Goal: Entertainment & Leisure: Browse casually

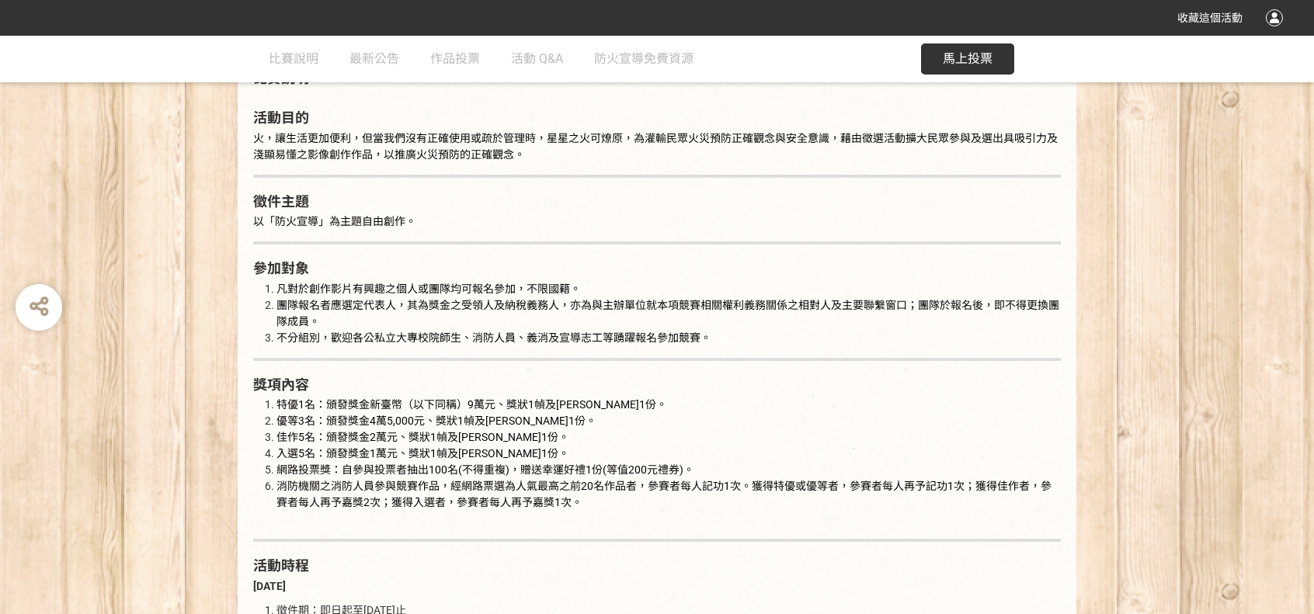
scroll to position [854, 0]
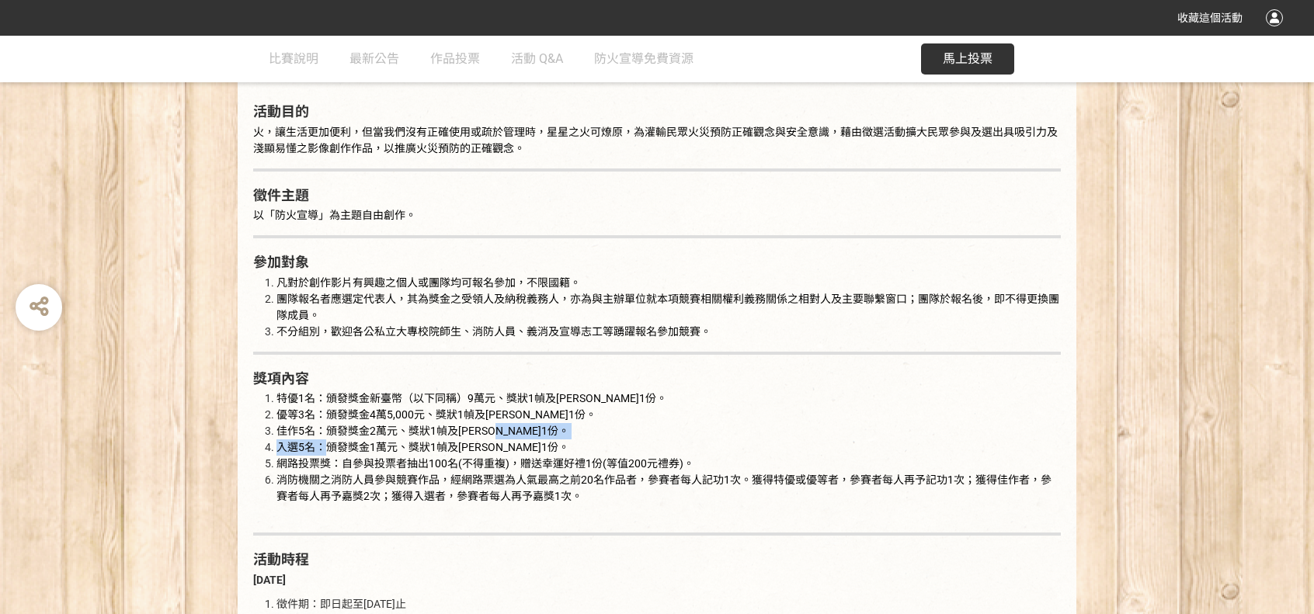
drag, startPoint x: 329, startPoint y: 441, endPoint x: 556, endPoint y: 430, distance: 227.0
click at [550, 430] on ol "特優1名：頒發獎金新臺幣（以下同稱）9萬元、獎狀1幀及[PERSON_NAME]1份。 優等3名：頒發獎金4萬5,000元、獎狀1幀及[PERSON_NAME…" at bounding box center [656, 456] width 807 height 130
click at [626, 431] on li "佳作5名：頒發獎金2萬元、獎狀1幀及[PERSON_NAME]1份。" at bounding box center [668, 431] width 784 height 16
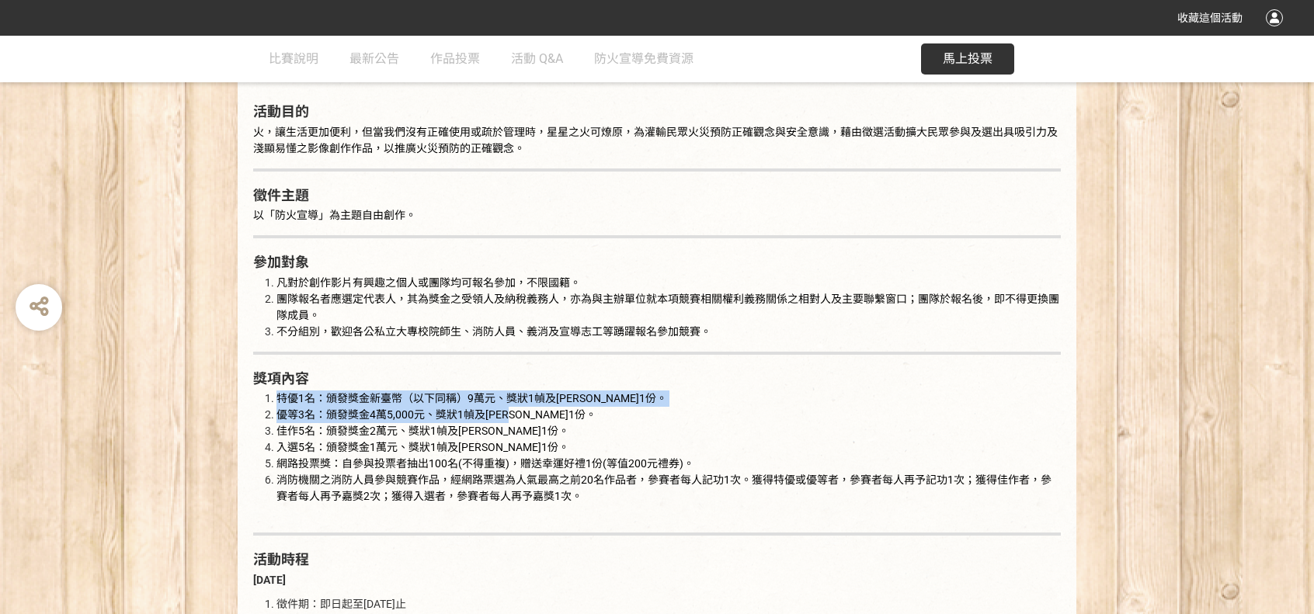
drag, startPoint x: 523, startPoint y: 409, endPoint x: 279, endPoint y: 401, distance: 244.7
click at [279, 401] on ol "特優1名：頒發獎金新臺幣（以下同稱）9萬元、獎狀1幀及[PERSON_NAME]1份。 優等3名：頒發獎金4萬5,000元、獎狀1幀及[PERSON_NAME…" at bounding box center [656, 456] width 807 height 130
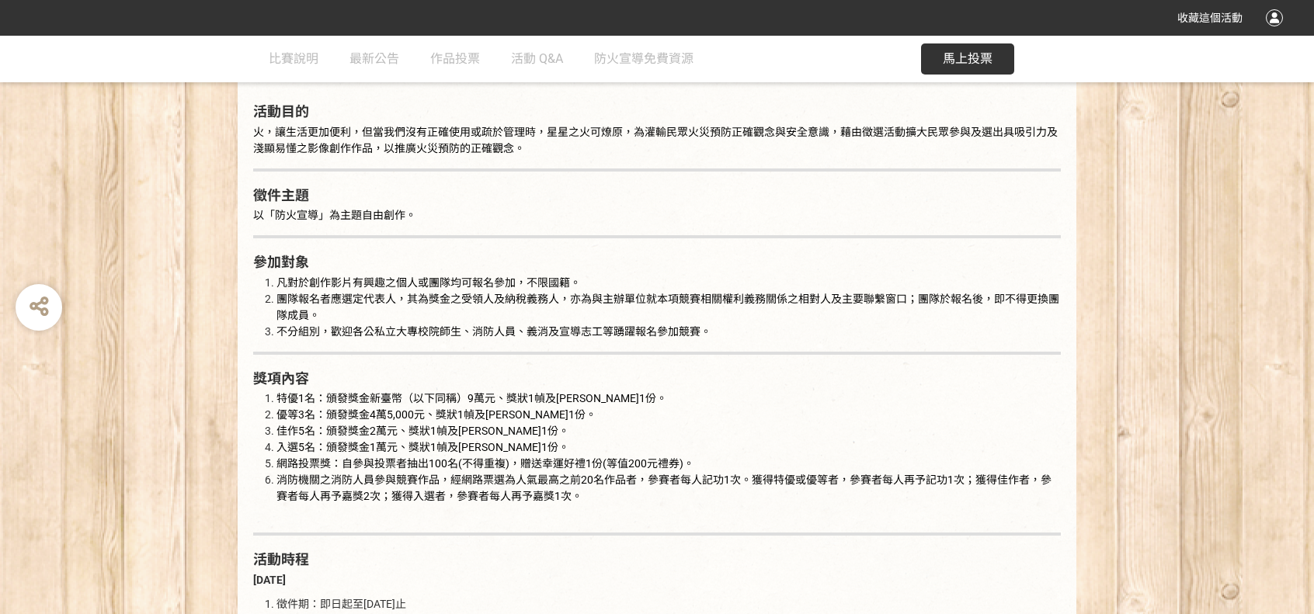
click at [496, 435] on span "佳作5名：頒發獎金2萬元、獎狀1幀及[PERSON_NAME]1份。" at bounding box center [422, 431] width 293 height 12
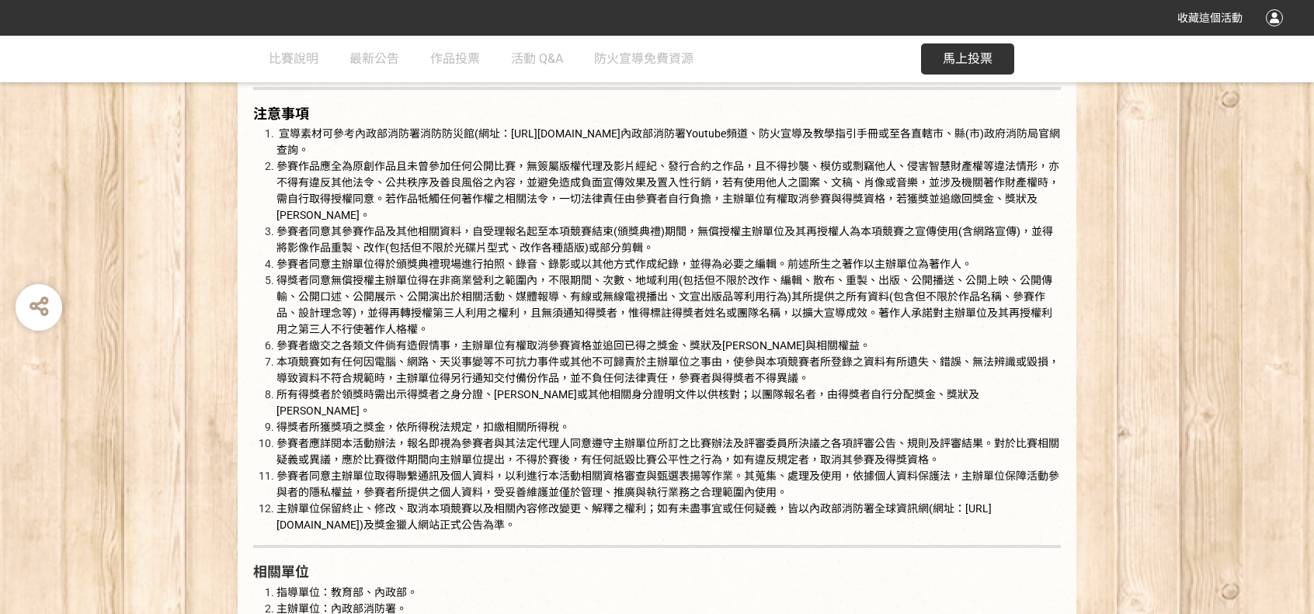
scroll to position [2873, 0]
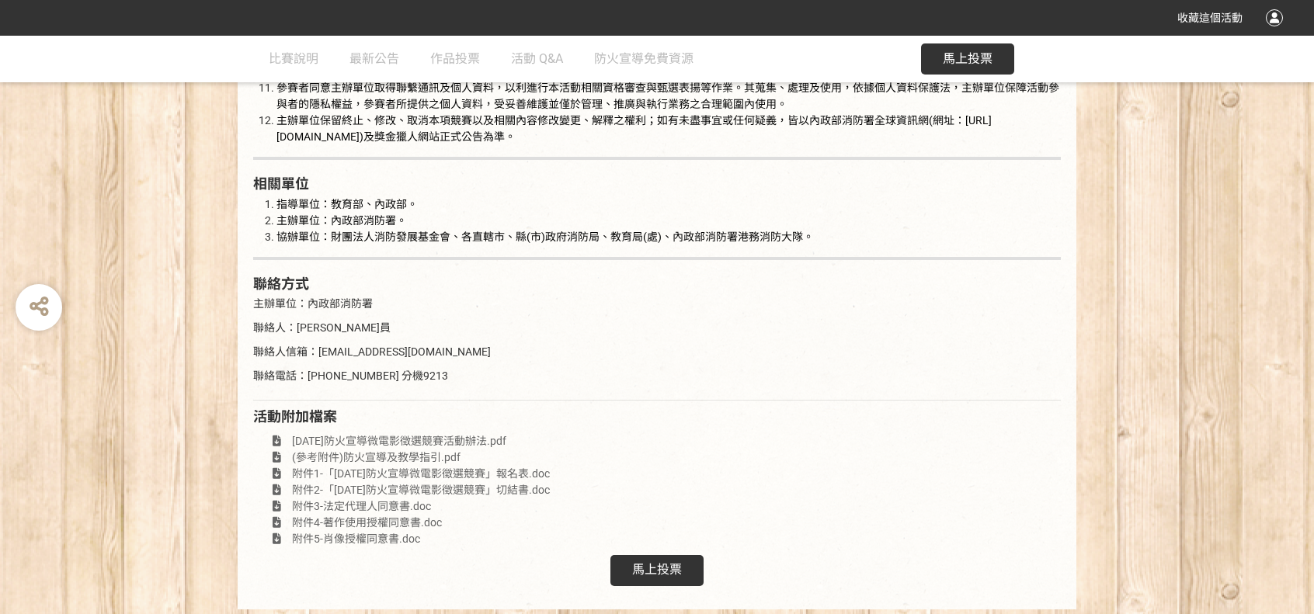
click at [441, 435] on span "[DATE]防火宣導微電影徵選競賽活動辦法.pdf" at bounding box center [399, 441] width 214 height 12
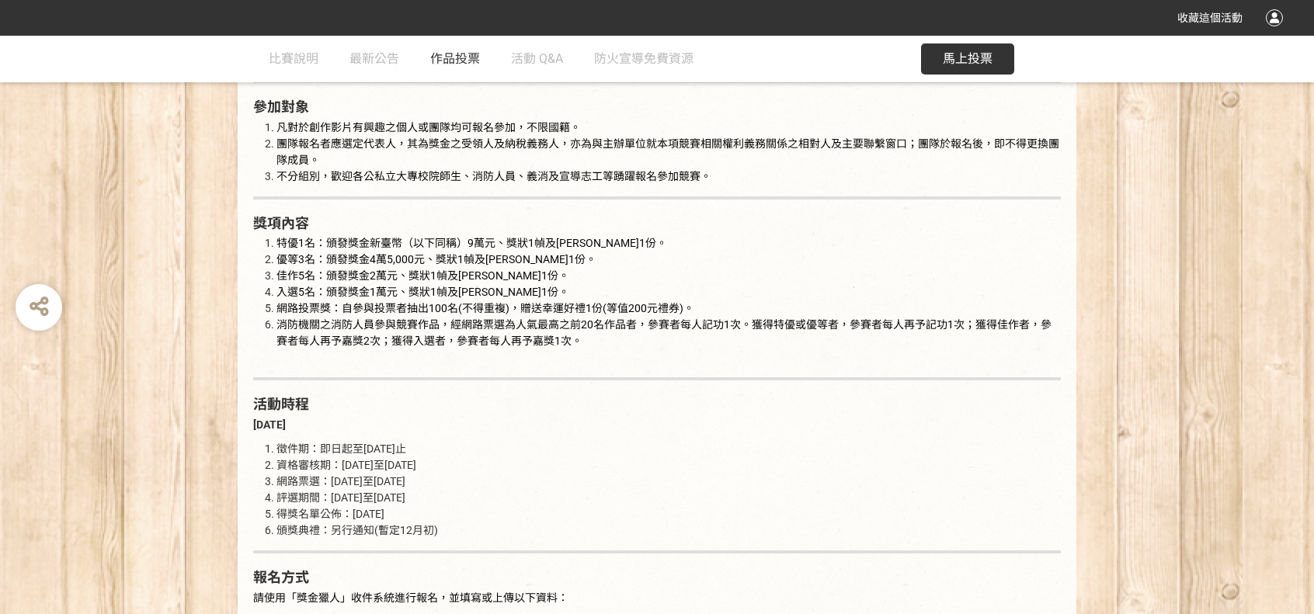
click at [460, 64] on span "作品投票" at bounding box center [455, 58] width 50 height 15
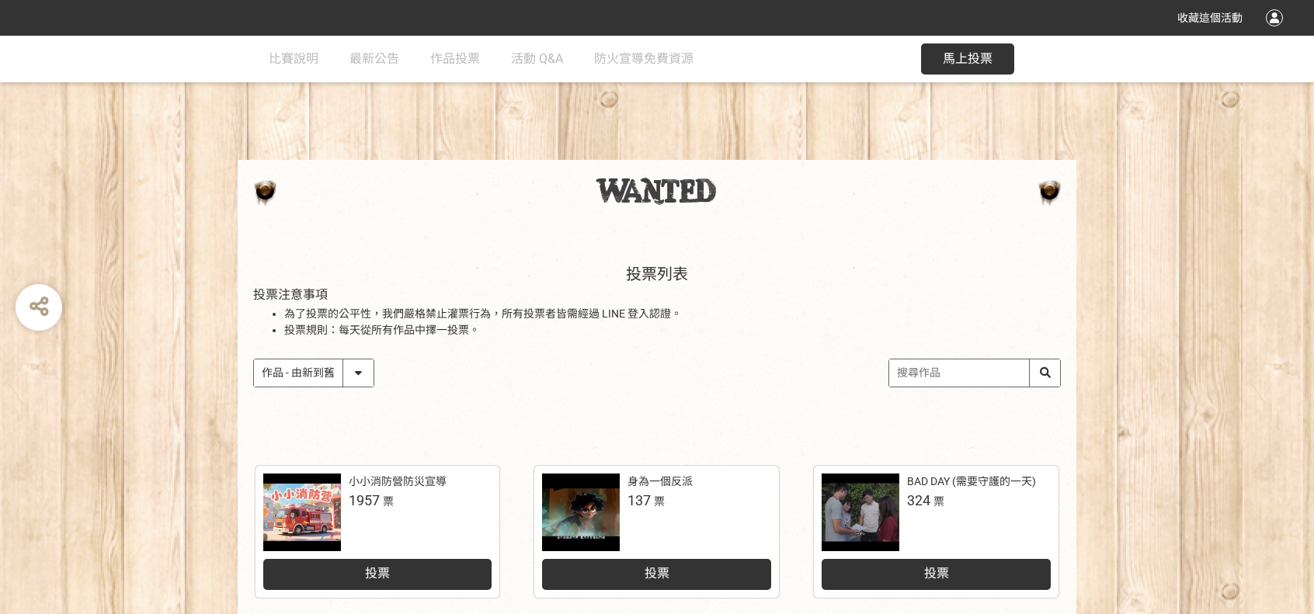
click at [340, 366] on select "作品 - 由新到舊 作品 - 由舊到新 票數 - 由多到少 票數 - 由少到多" at bounding box center [314, 372] width 120 height 27
select select "vote"
click at [254, 359] on select "作品 - 由新到舊 作品 - 由舊到新 票數 - 由多到少 票數 - 由少到多" at bounding box center [314, 372] width 120 height 27
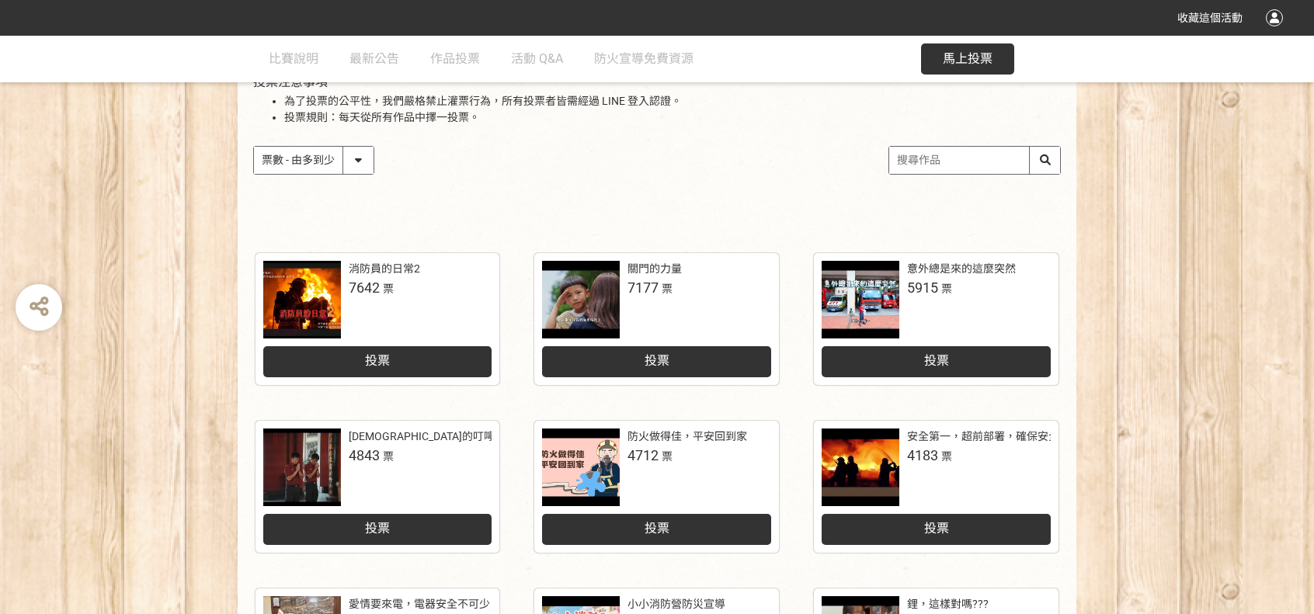
scroll to position [233, 0]
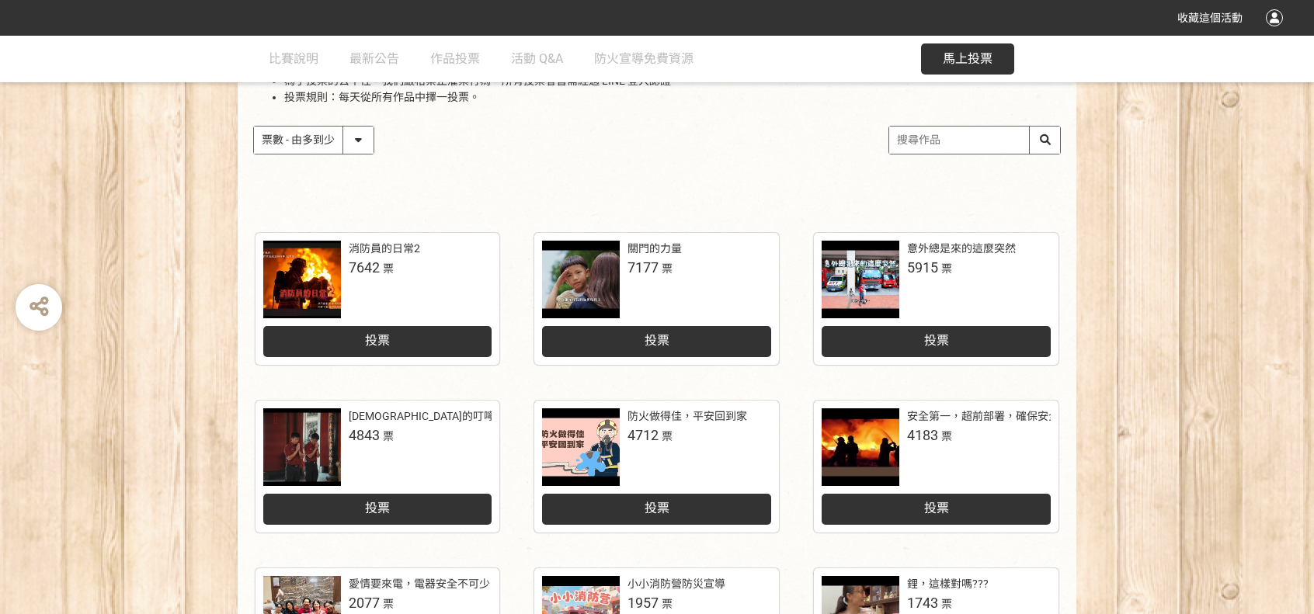
click at [599, 266] on div at bounding box center [581, 280] width 78 height 78
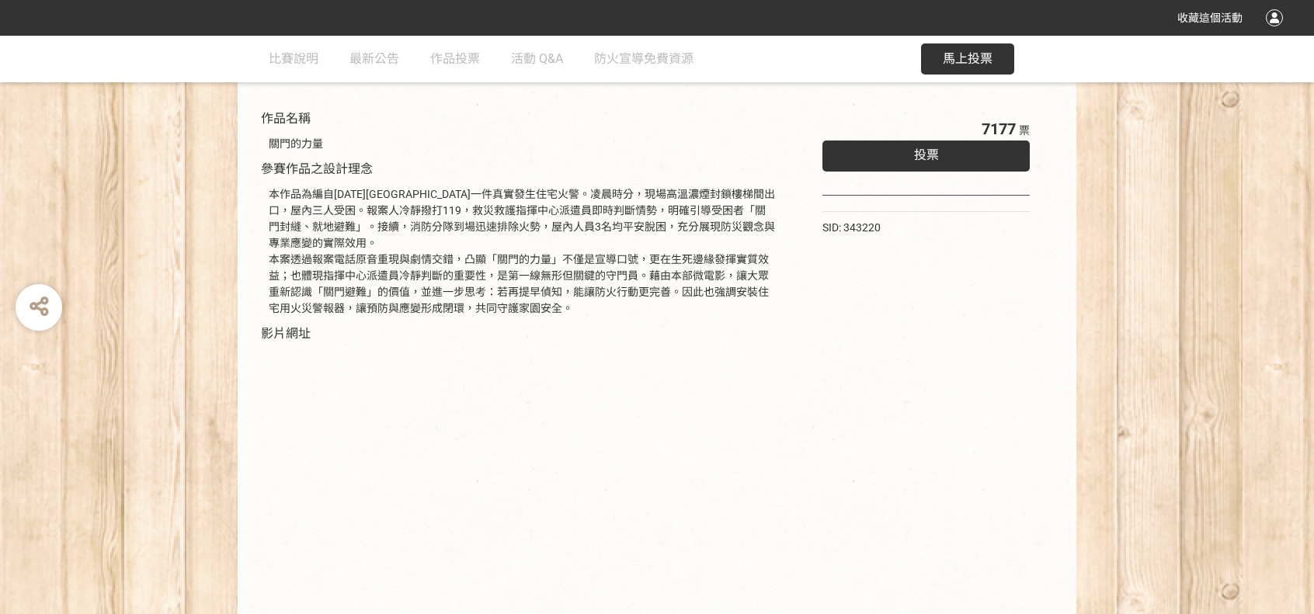
scroll to position [233, 0]
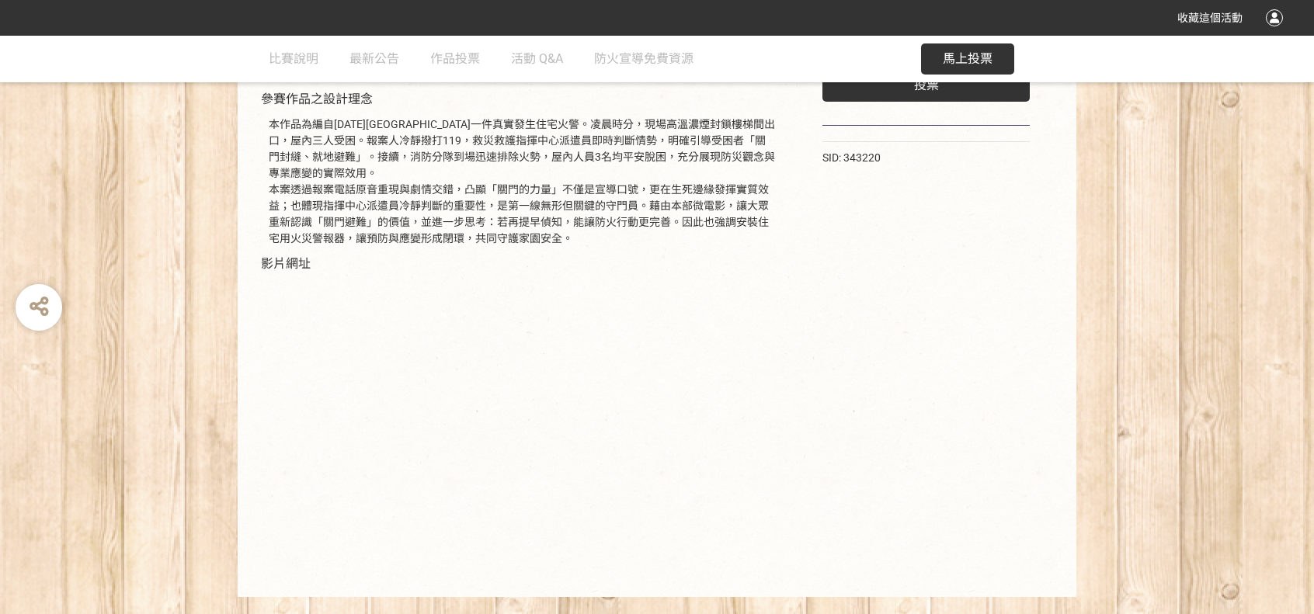
click at [946, 484] on div "7177 票 投票 SID: 343220" at bounding box center [925, 307] width 269 height 550
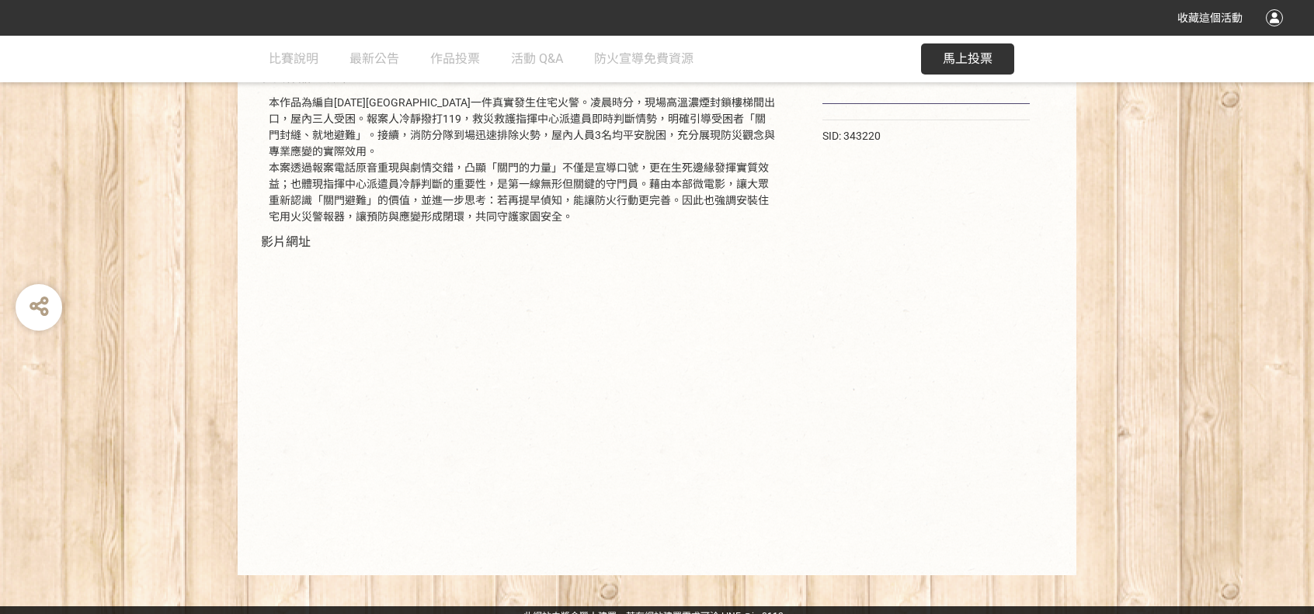
scroll to position [267, 0]
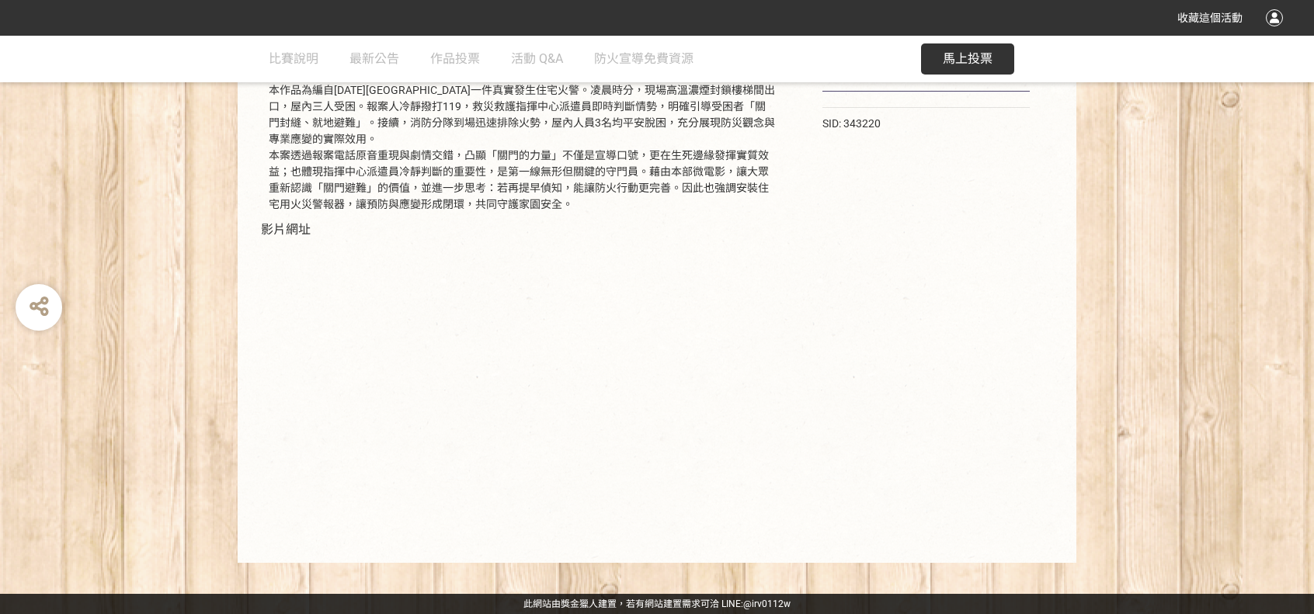
select select "vote"
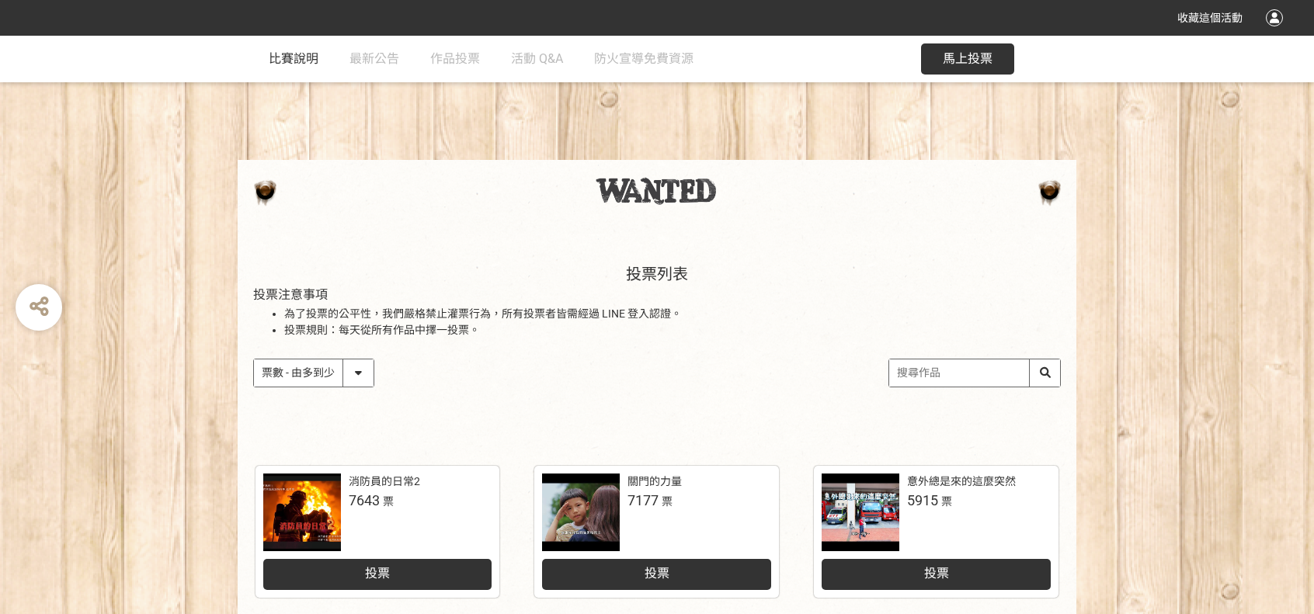
click at [307, 62] on span "比賽說明" at bounding box center [294, 58] width 50 height 15
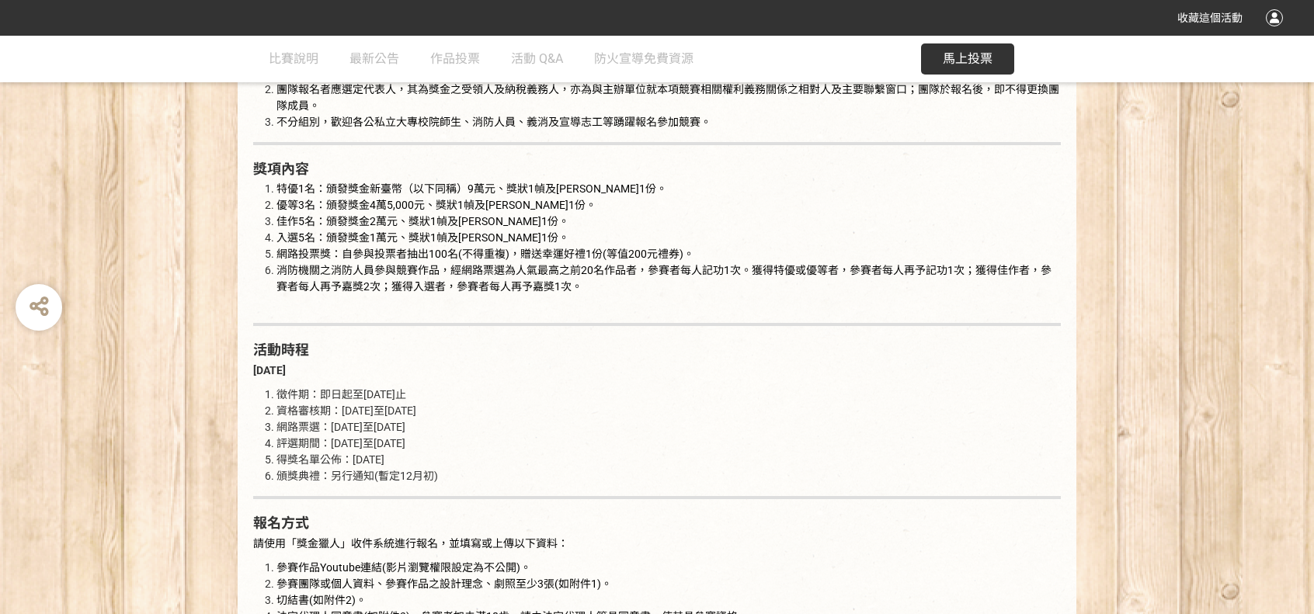
scroll to position [1242, 0]
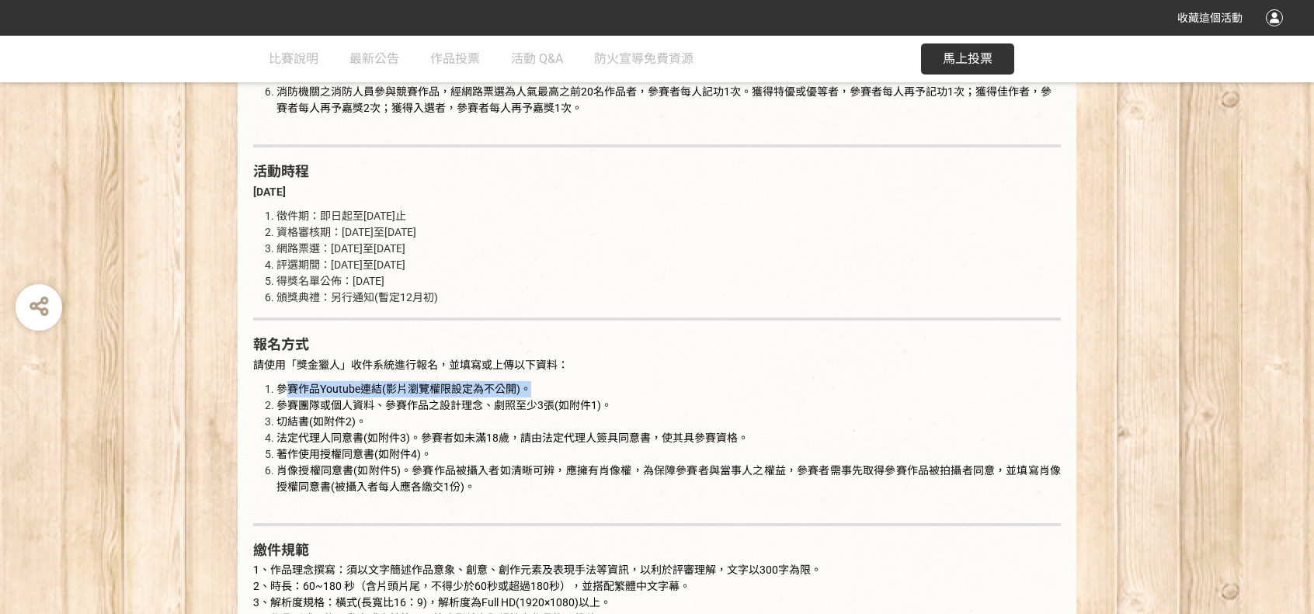
drag, startPoint x: 289, startPoint y: 385, endPoint x: 559, endPoint y: 387, distance: 270.2
click at [559, 387] on li "參賽作品Youtube連結(影片瀏覽權限設定為不公開)。" at bounding box center [668, 389] width 784 height 16
click at [615, 396] on li "參賽作品Youtube連結(影片瀏覽權限設定為不公開)。" at bounding box center [668, 389] width 784 height 16
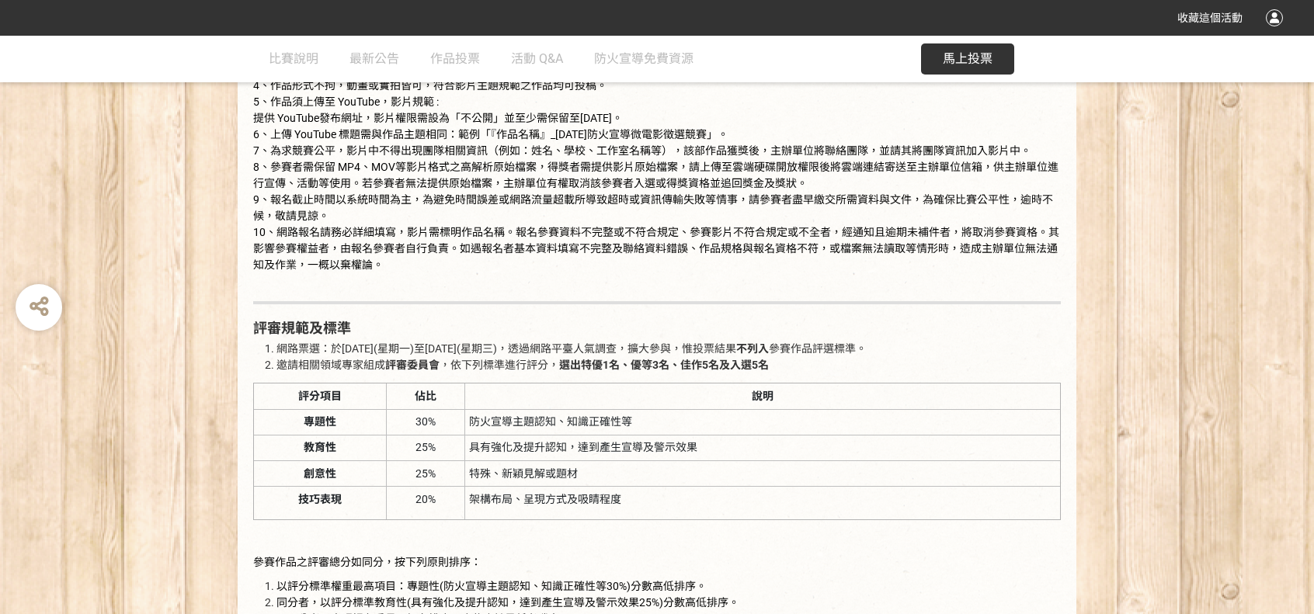
scroll to position [1863, 0]
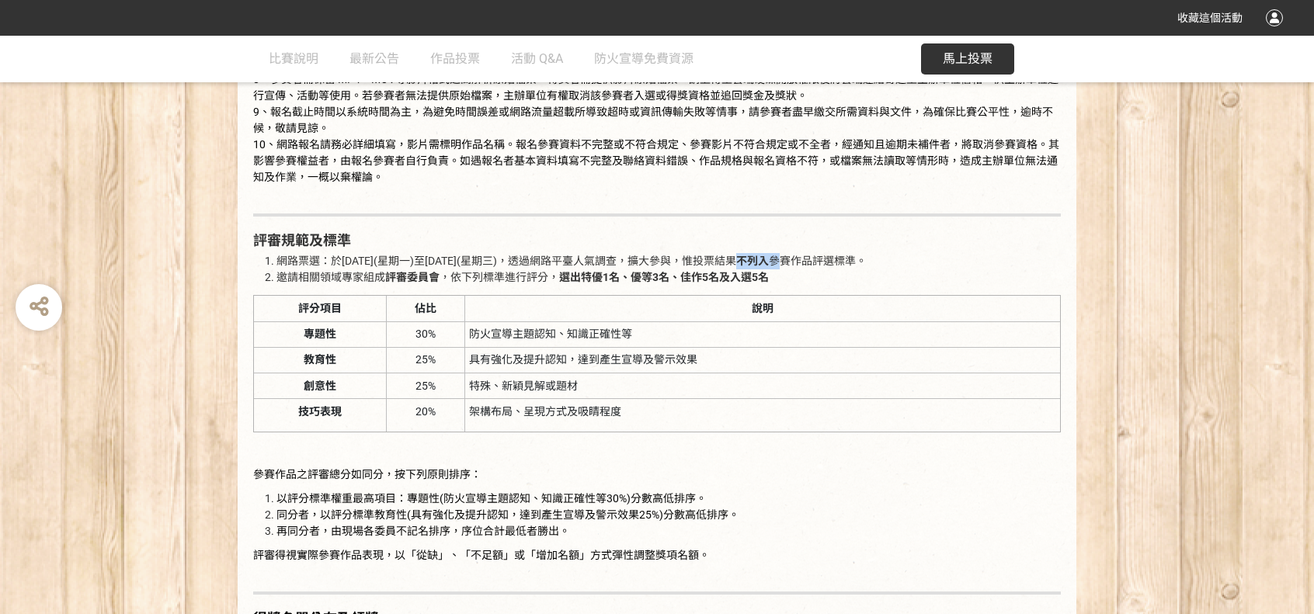
drag, startPoint x: 783, startPoint y: 263, endPoint x: 821, endPoint y: 255, distance: 39.0
click at [821, 255] on span "網路票選：於[DATE](星期一)至[DATE](星期三)，透過網路平臺人氣調查，擴大參與，惟投票結果 不列入 參賽作品評選標準。" at bounding box center [571, 261] width 590 height 12
click at [830, 292] on div "活動目的 火，讓生活更加便利，但當我們沒有正確使用或疏於管理時，星星之火可燎原，為灌輸民眾火災預防正確觀念與安全意識，藉由徵選活動擴大民眾參與及選出具吸引力及…" at bounding box center [656, 239] width 807 height 2323
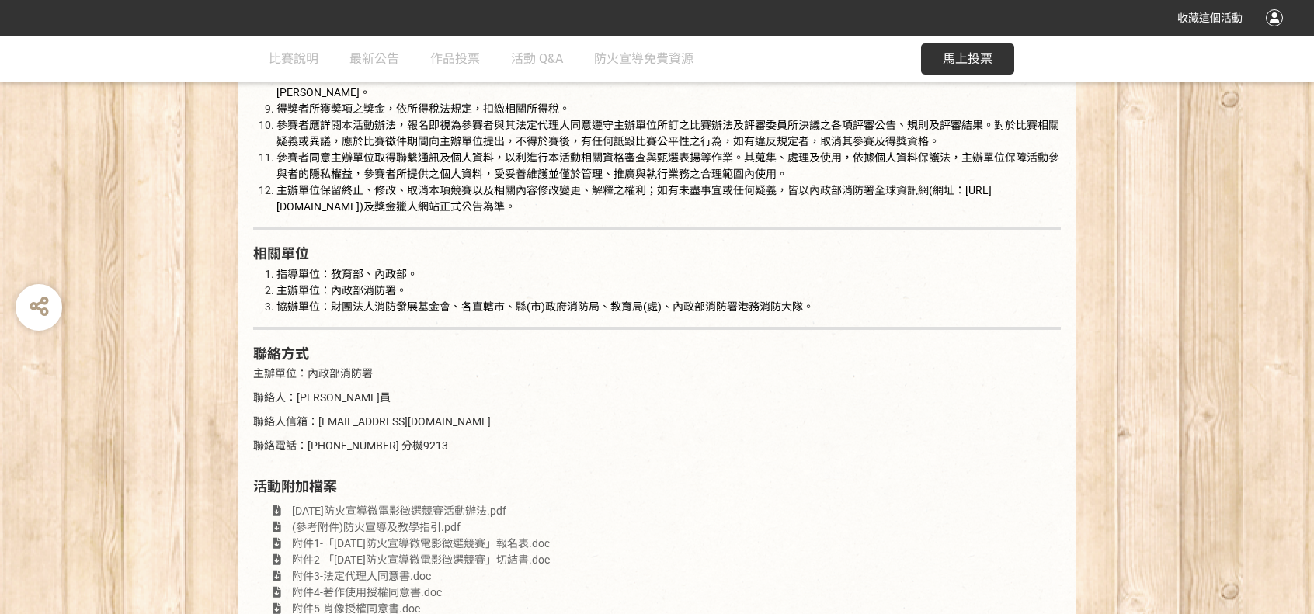
scroll to position [2900, 0]
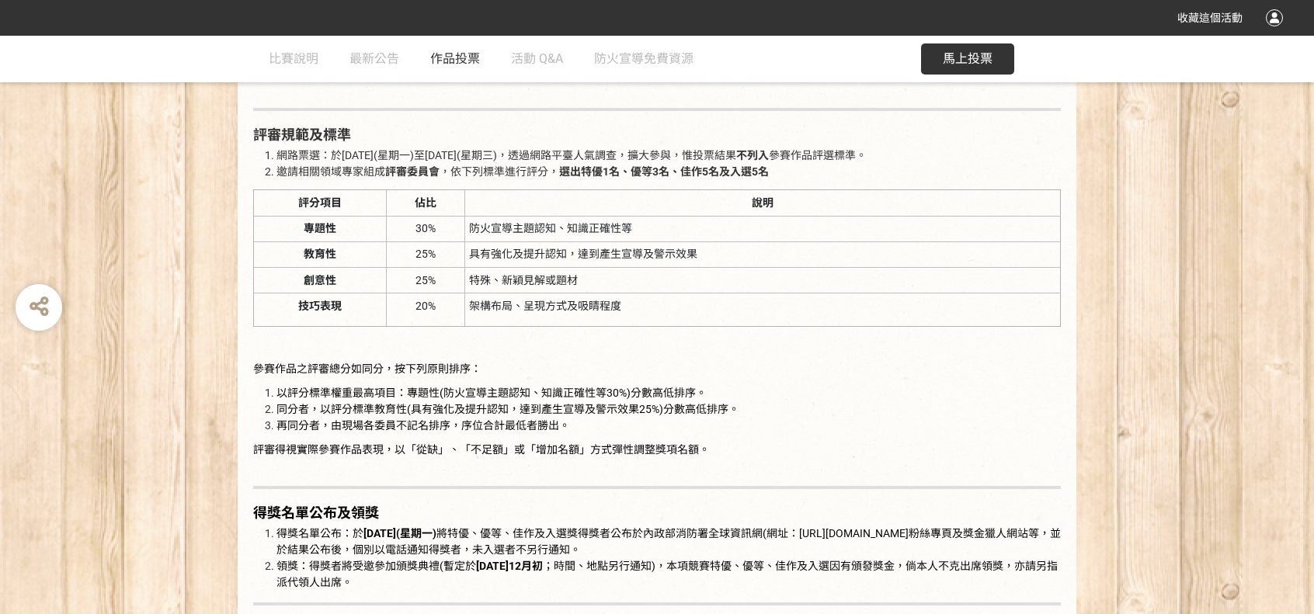
click at [461, 62] on span "作品投票" at bounding box center [455, 58] width 50 height 15
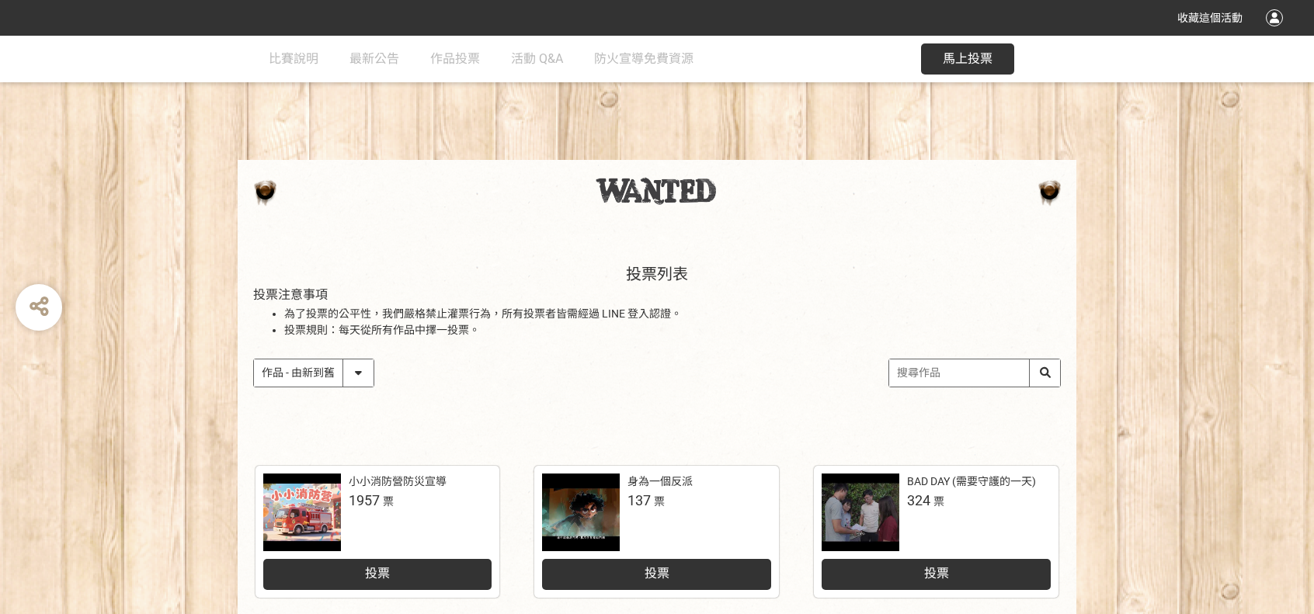
scroll to position [233, 0]
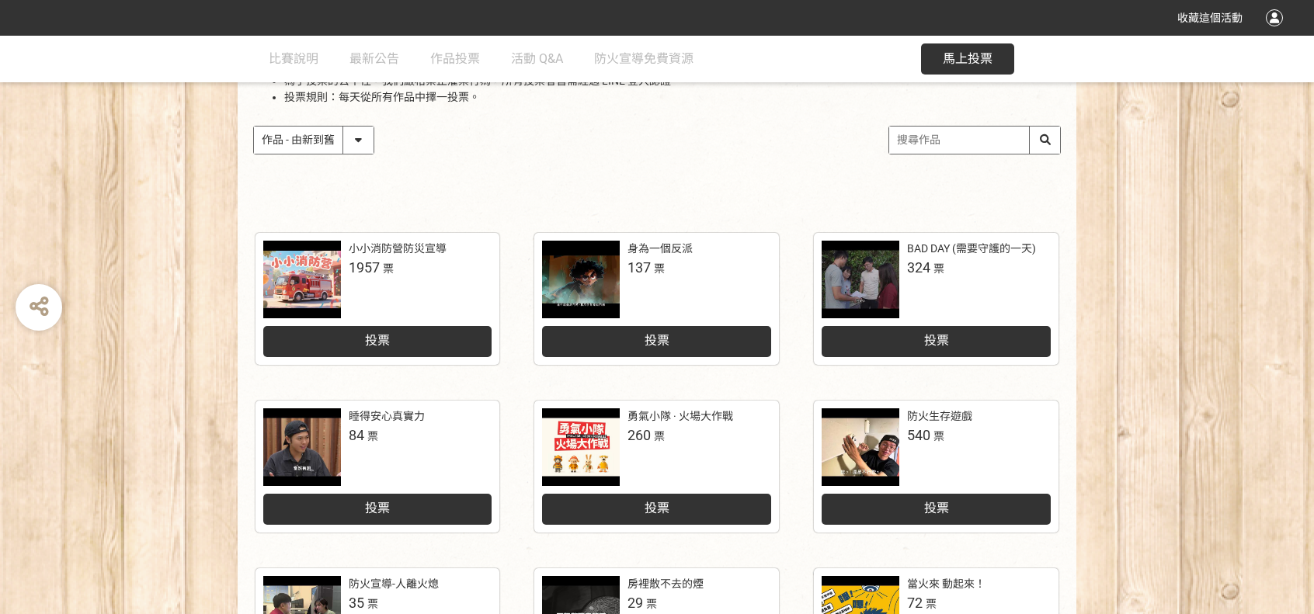
click at [315, 154] on div "投票列表 投票注意事項 為了投票的公平性，我們嚴格禁止灌票行為，所有投票者皆需經過 LINE 登入認證。 投票規則：每天從所有作品中擇一投票。 作品 - 由新…" at bounding box center [657, 109] width 838 height 216
click at [363, 144] on select "作品 - 由新到舊 作品 - 由舊到新 票數 - 由多到少 票數 - 由少到多" at bounding box center [314, 140] width 120 height 27
select select "vote"
click at [254, 127] on select "作品 - 由新到舊 作品 - 由舊到新 票數 - 由多到少 票數 - 由少到多" at bounding box center [314, 140] width 120 height 27
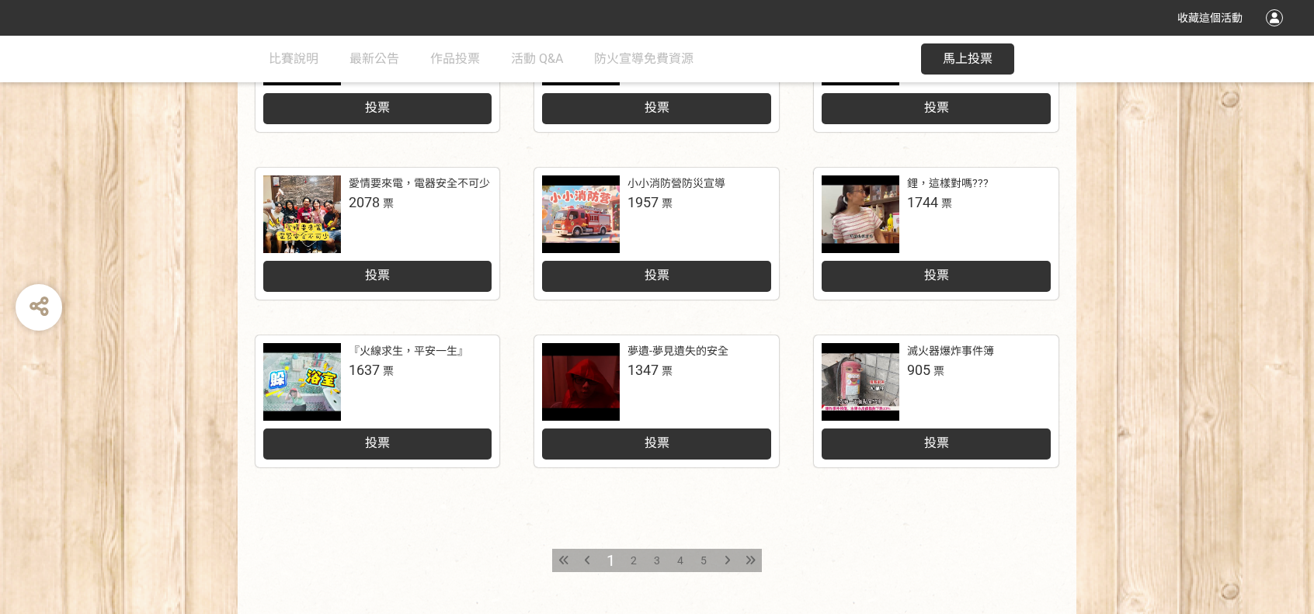
scroll to position [699, 0]
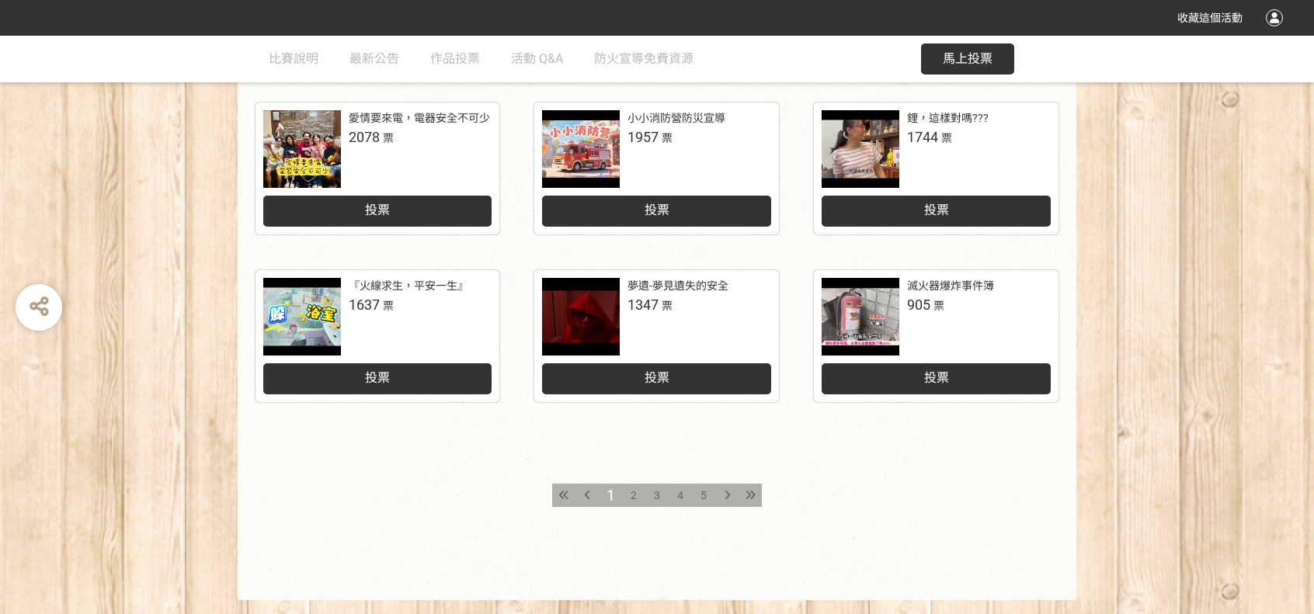
click at [634, 489] on span "2" at bounding box center [633, 495] width 6 height 12
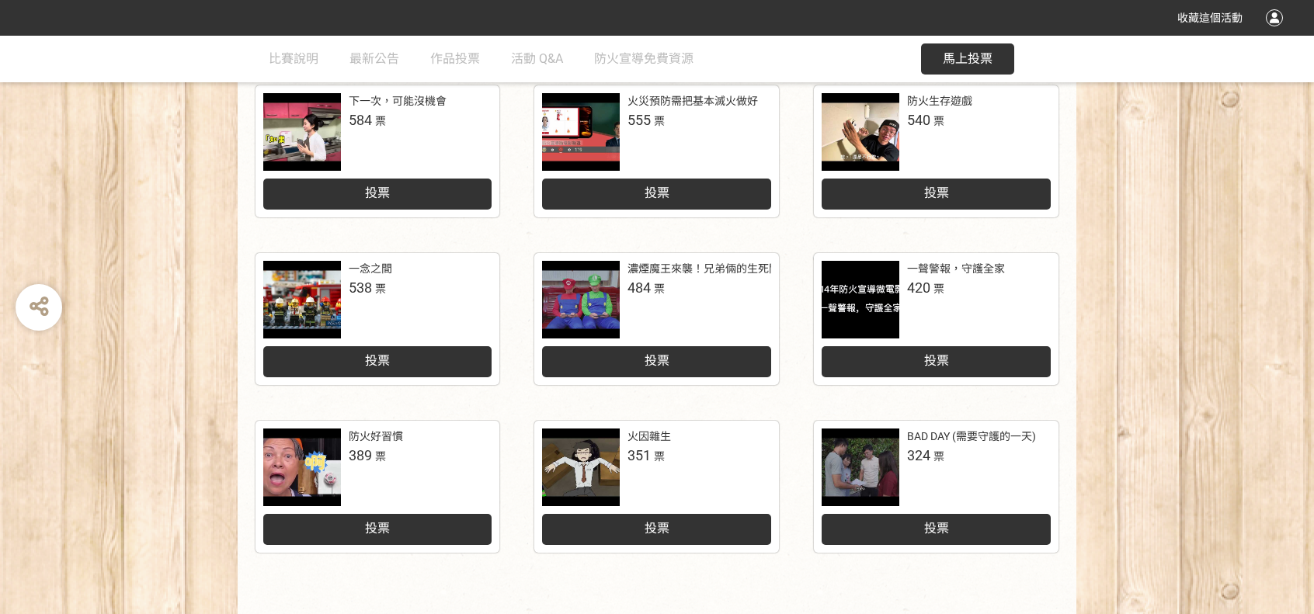
scroll to position [466, 0]
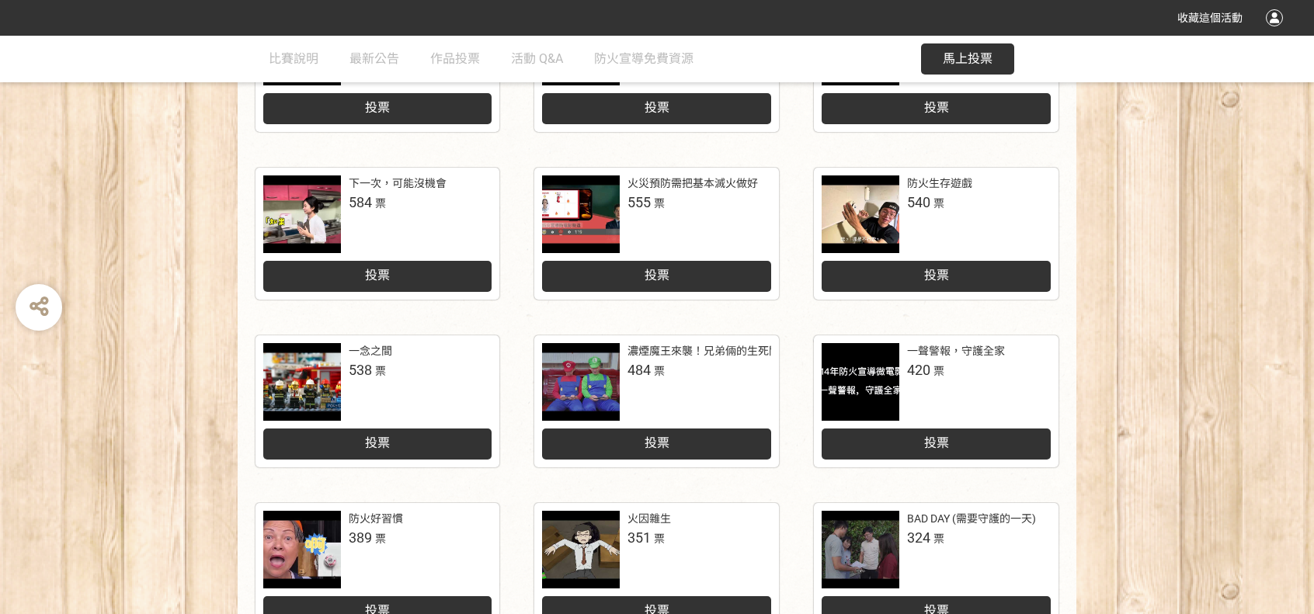
click at [394, 557] on div "防火好習慣 389 票" at bounding box center [377, 550] width 229 height 78
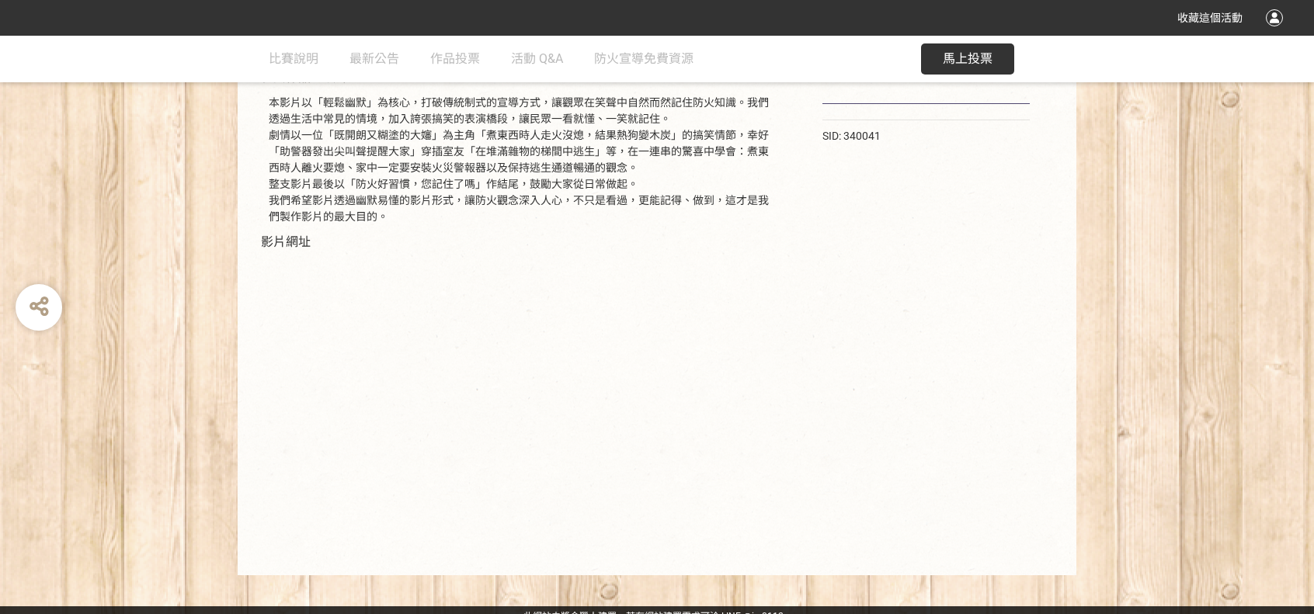
scroll to position [267, 0]
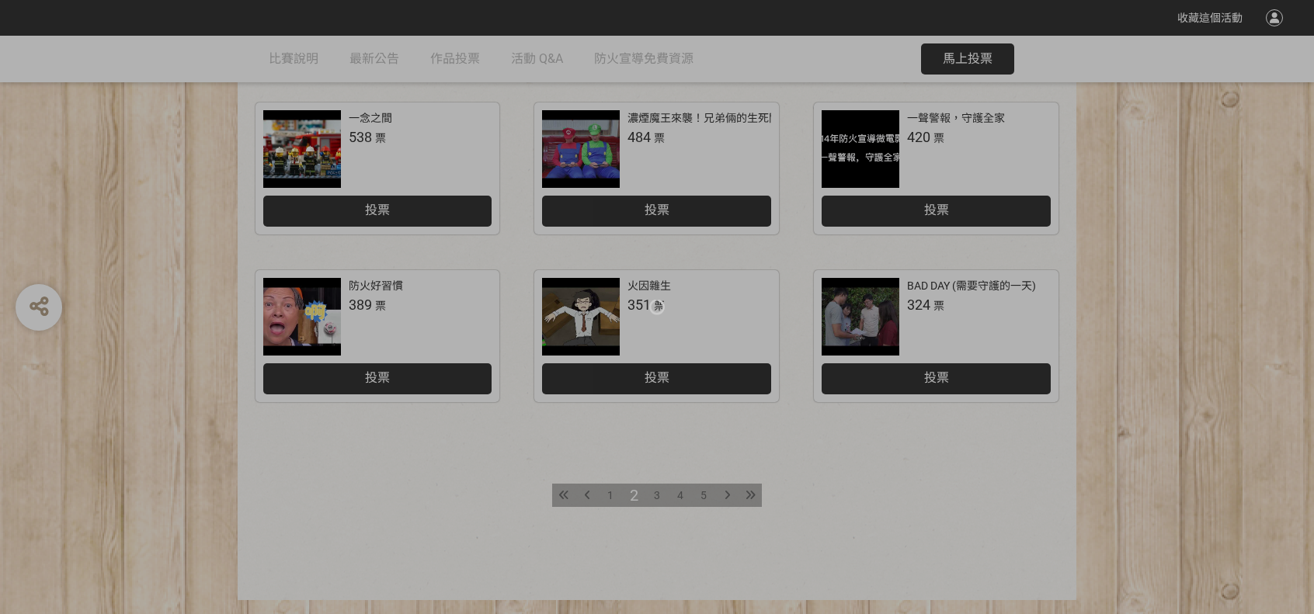
select select "newest"
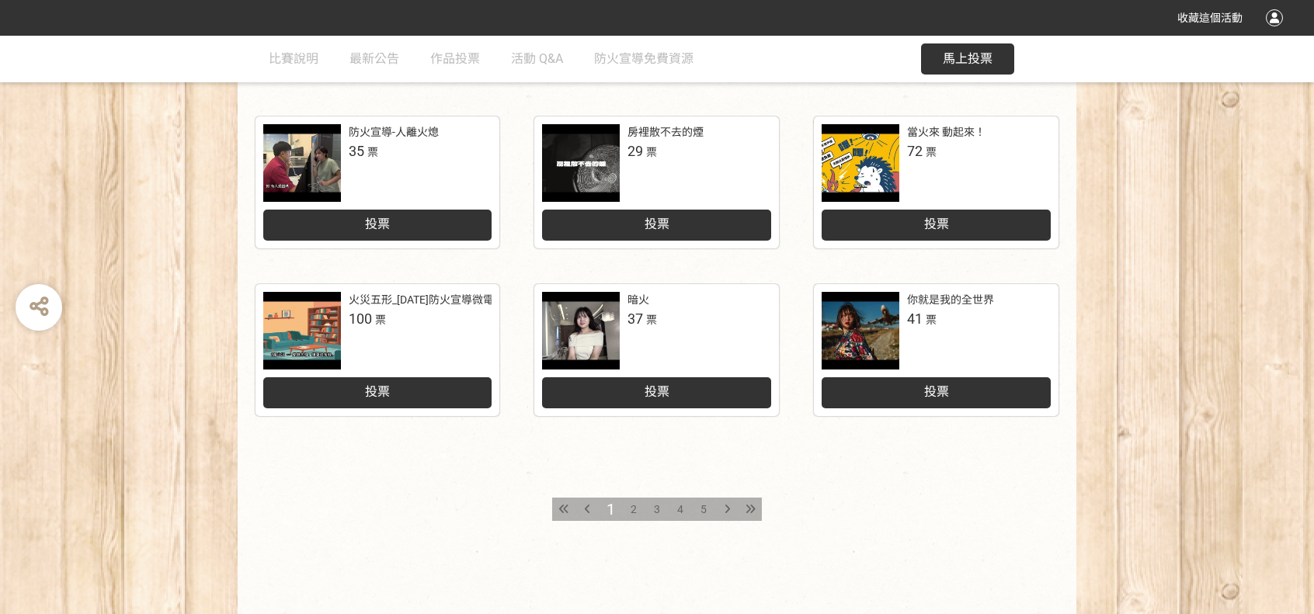
scroll to position [699, 0]
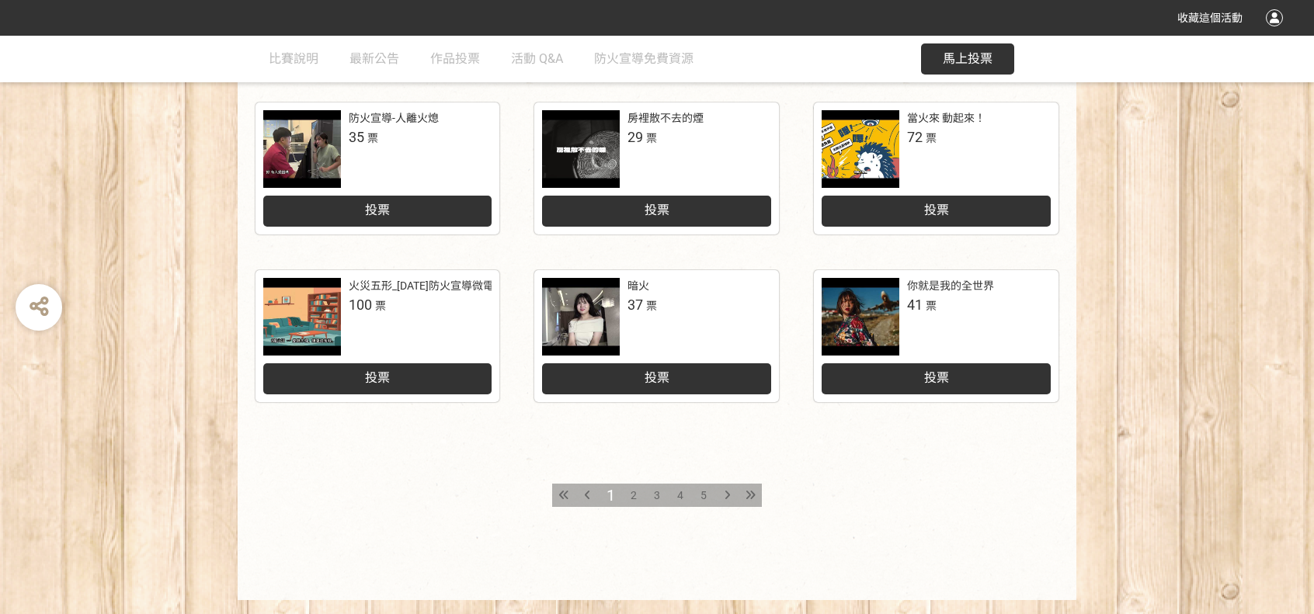
click at [426, 318] on div "火災五形_[DATE]防火宣導微電影徵選競賽 100 票" at bounding box center [377, 317] width 229 height 78
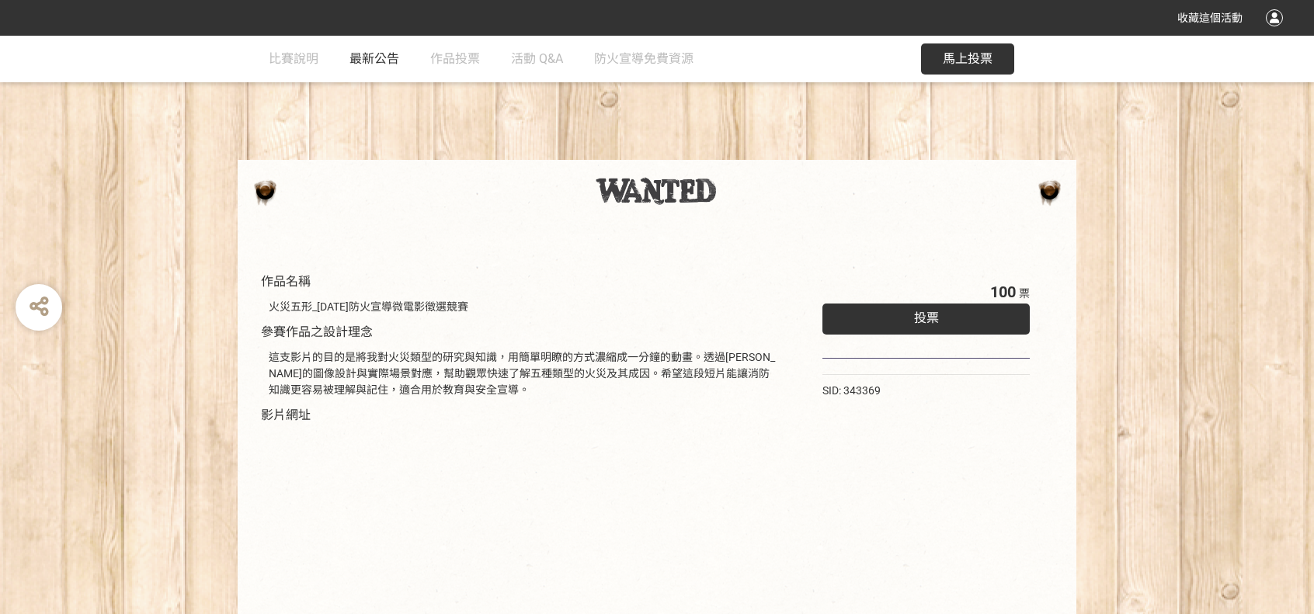
click at [397, 60] on span "最新公告" at bounding box center [374, 58] width 50 height 15
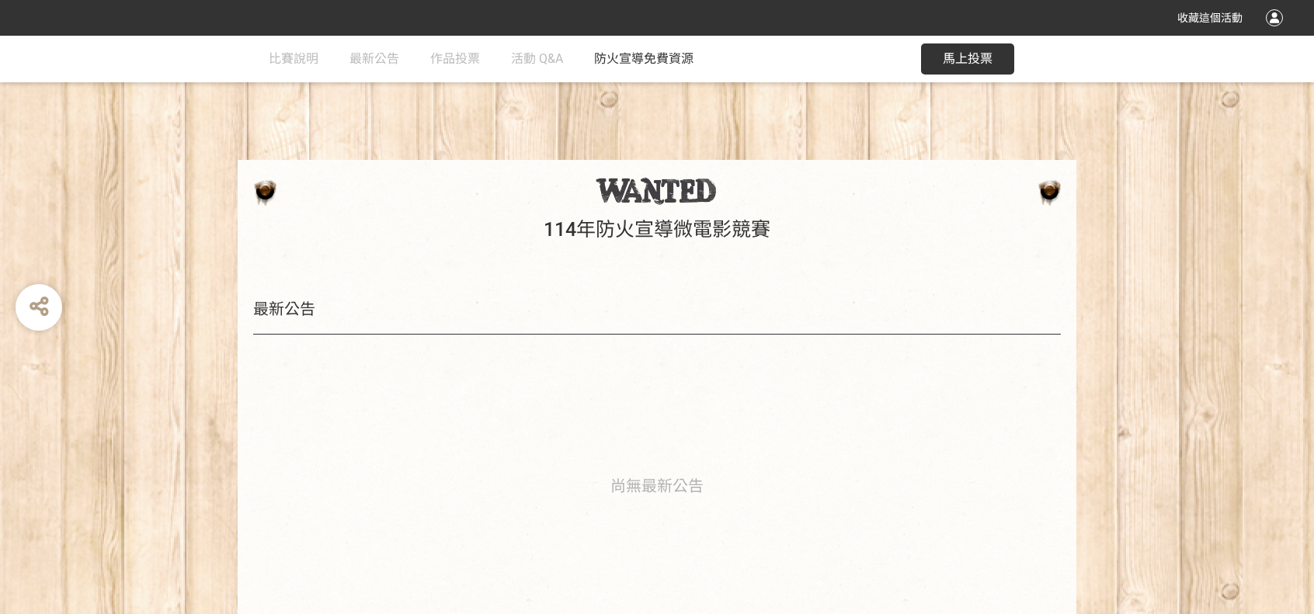
click at [632, 57] on span "防火宣導免費資源" at bounding box center [643, 58] width 99 height 15
